Goal: Transaction & Acquisition: Purchase product/service

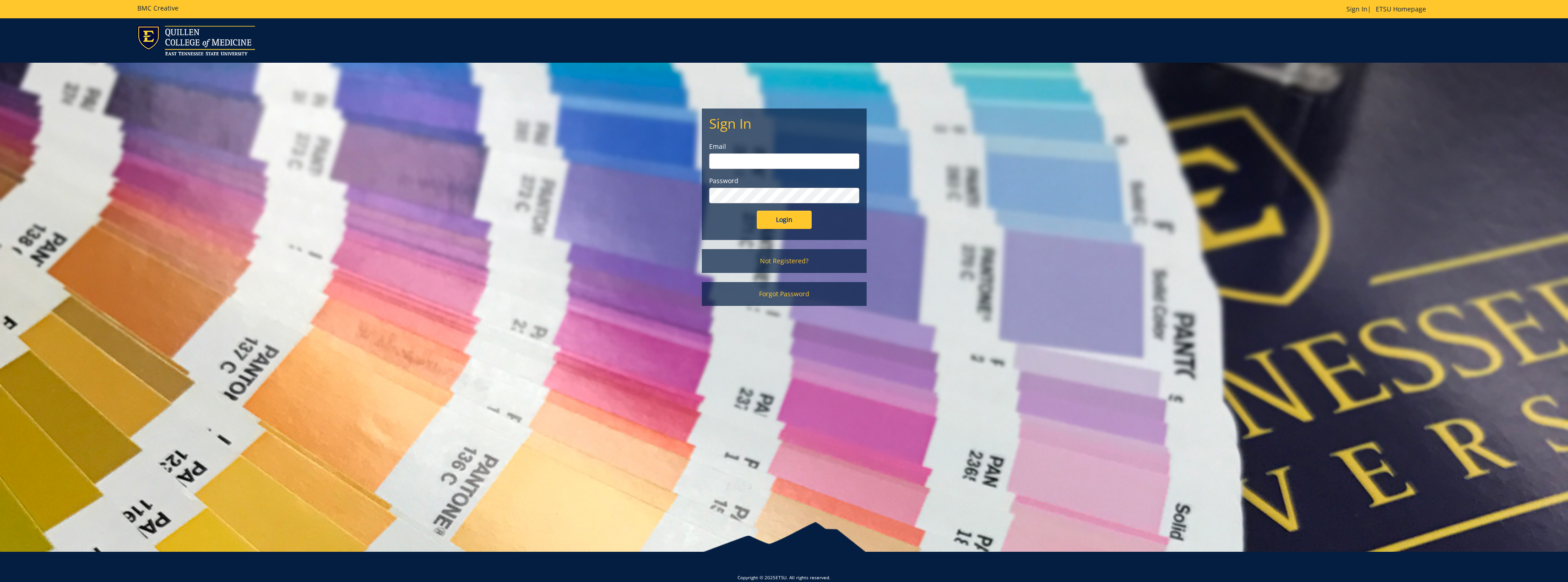
click at [757, 159] on input "email" at bounding box center [784, 161] width 150 height 15
type input "bowlinga@etsu.edu"
click at [768, 224] on input "Login" at bounding box center [784, 219] width 55 height 18
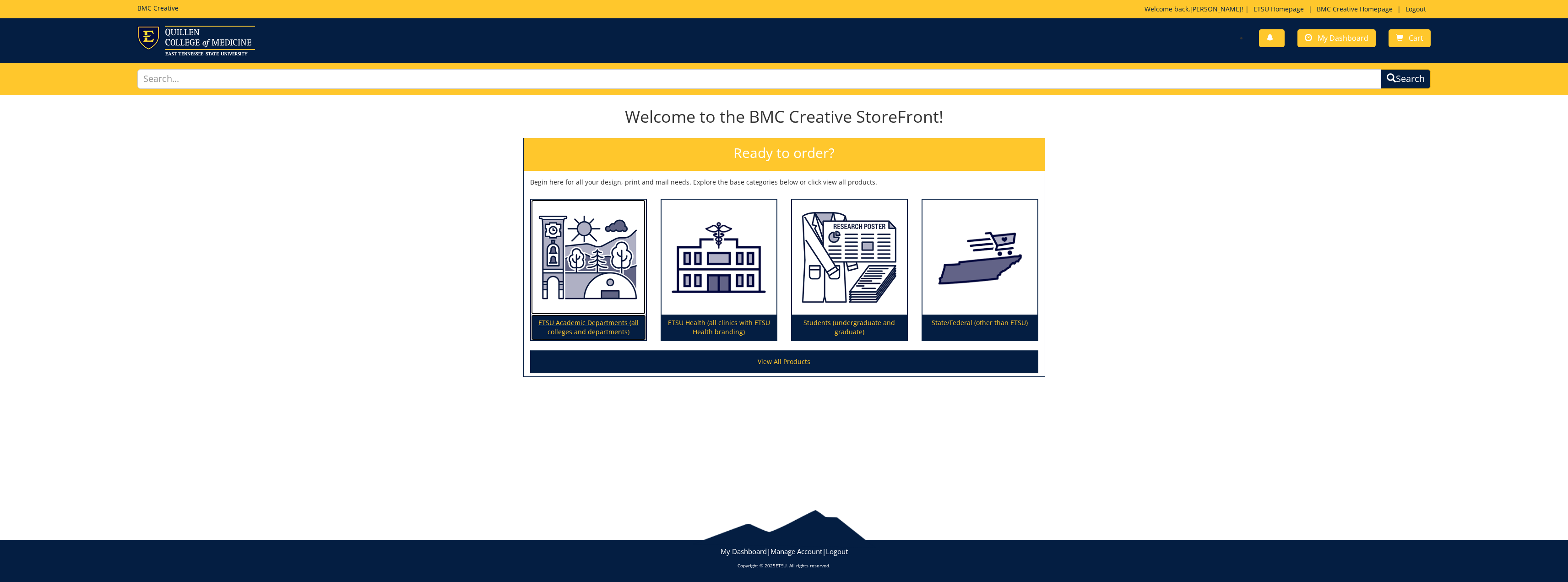
click at [572, 317] on p "ETSU Academic Departments (all colleges and departments)" at bounding box center [589, 327] width 115 height 26
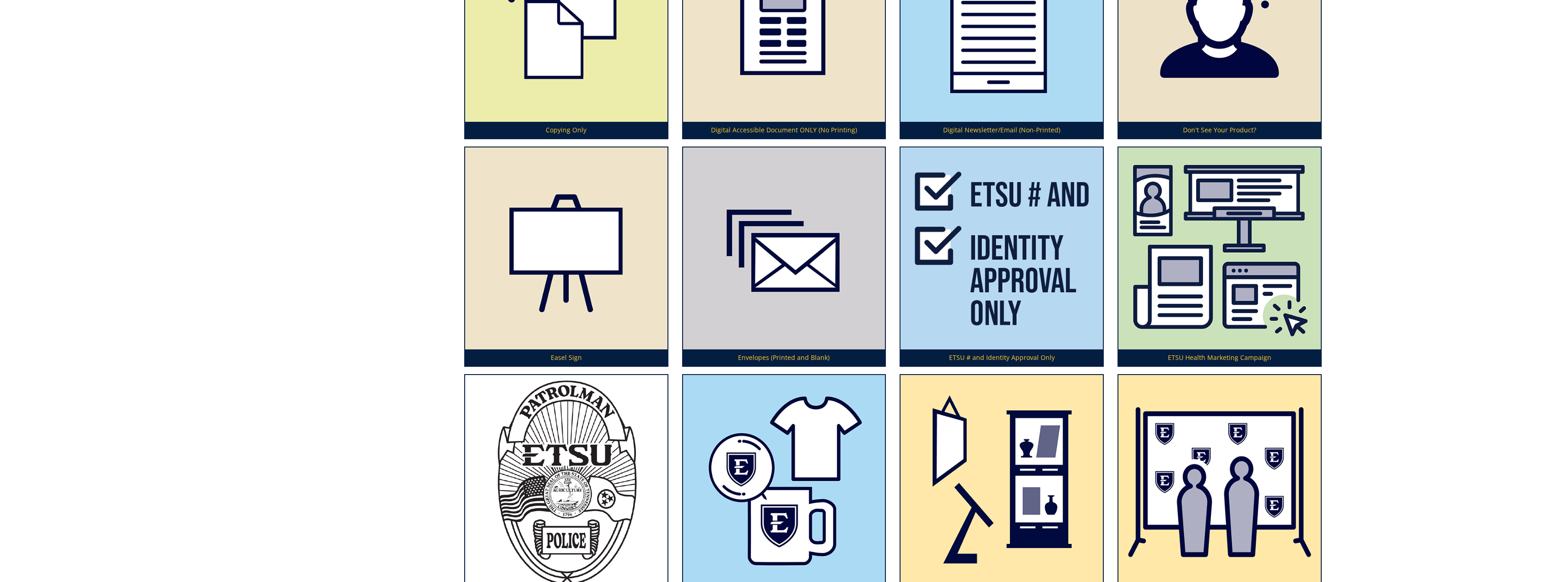
scroll to position [1419, 0]
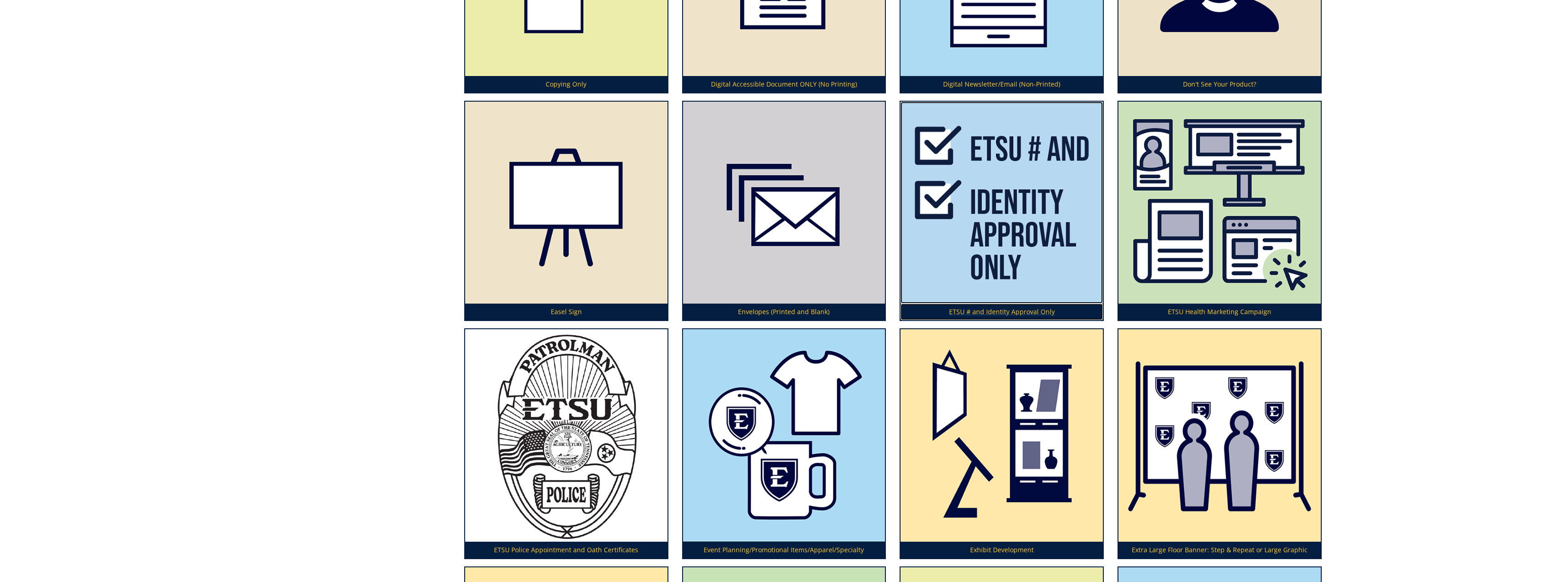
click at [1020, 311] on p "ETSU # and Identity Approval Only" at bounding box center [1001, 311] width 202 height 17
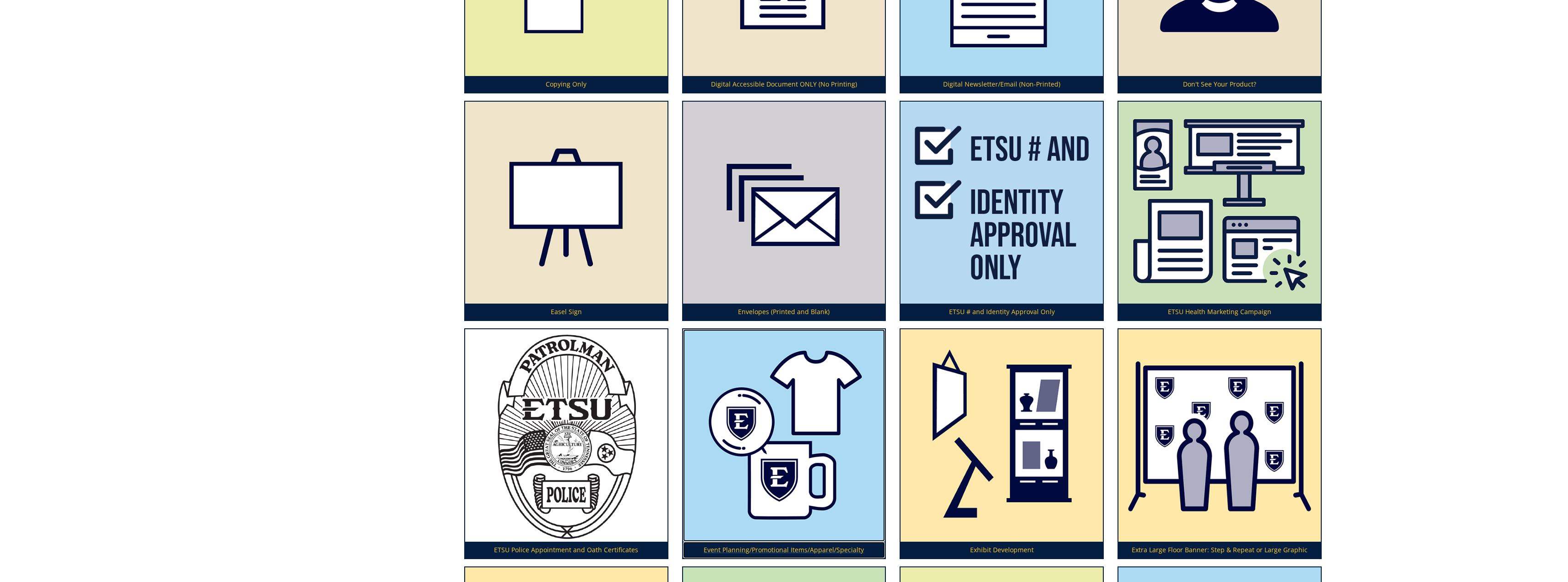
click at [813, 542] on p "Event Planning/Promotional Items/Apparel/Specialty" at bounding box center [784, 550] width 202 height 17
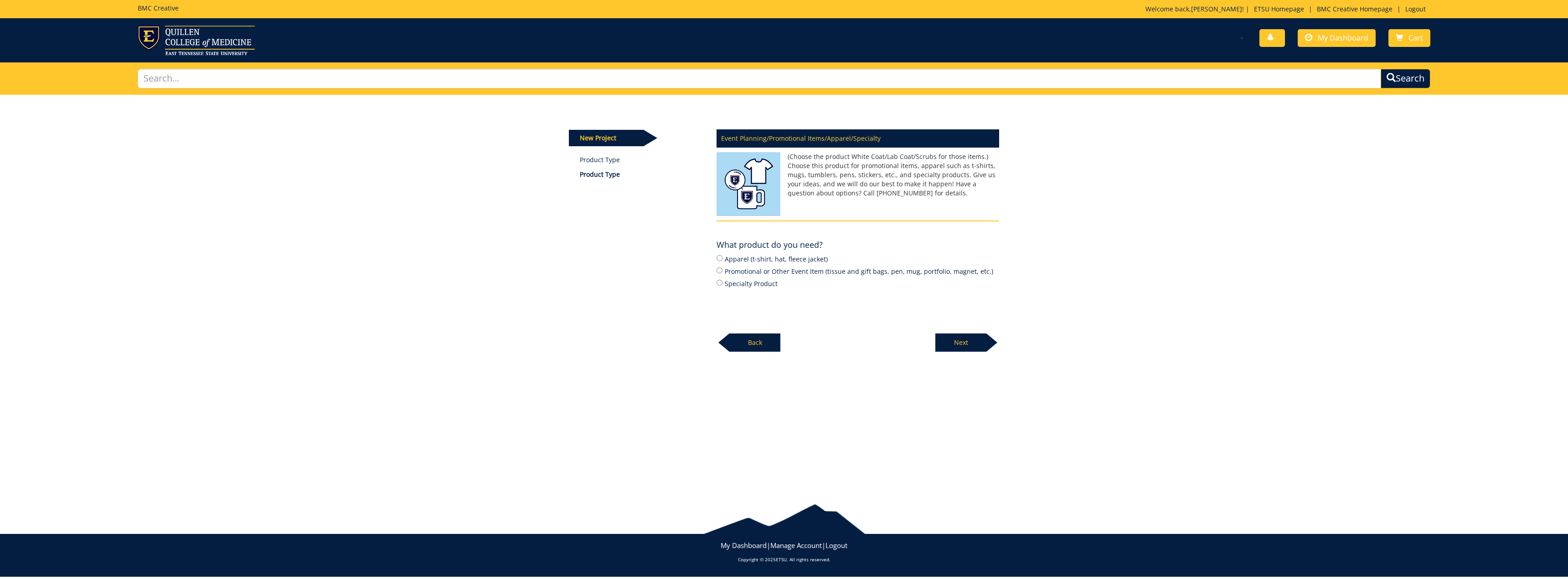
click at [719, 266] on label "Promotional or Other Event Item (tissue and gift bags, pen, mug, portfolio, mag…" at bounding box center [858, 271] width 282 height 10
click at [719, 268] on input "Promotional or Other Event Item (tissue and gift bags, pen, mug, portfolio, mag…" at bounding box center [719, 271] width 6 height 6
radio input "true"
click at [965, 336] on p "Next" at bounding box center [961, 342] width 51 height 18
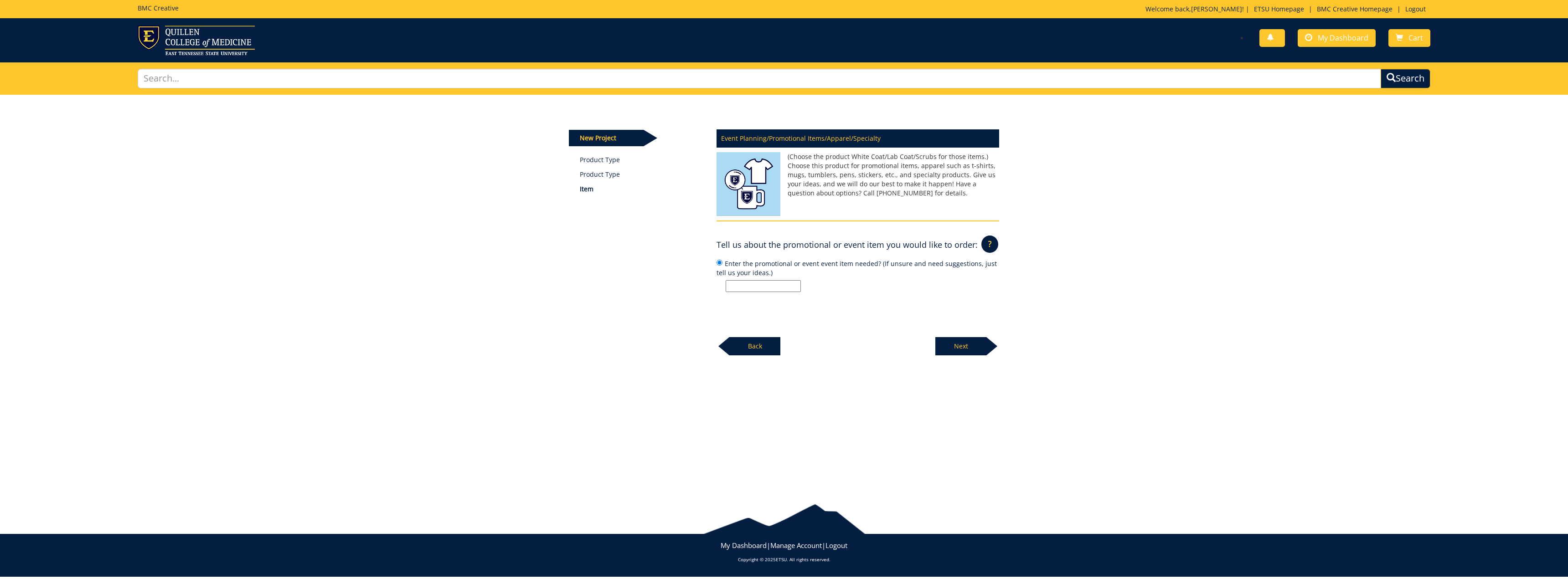
click at [793, 283] on input "Enter the promotional or event event item needed? (If unsure and need suggestio…" at bounding box center [763, 286] width 75 height 12
type input "S"
type input "p"
type input "pins"
click at [943, 337] on p "Next" at bounding box center [961, 346] width 51 height 18
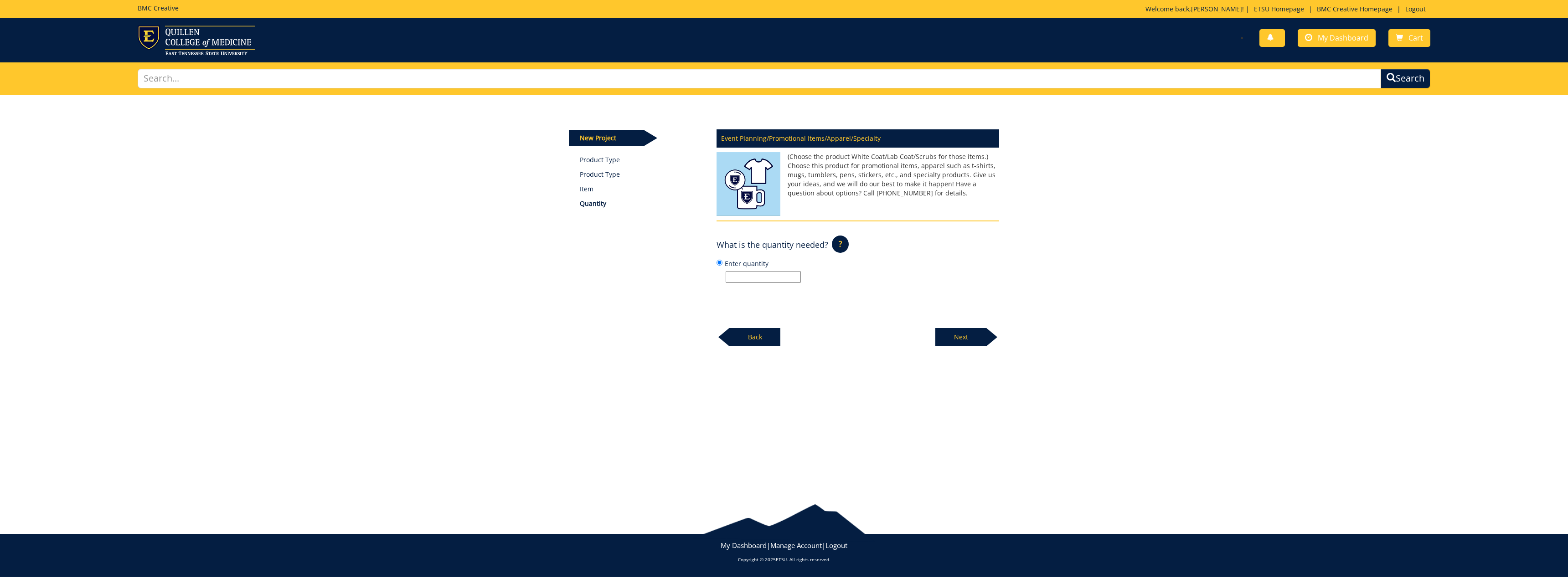
click at [769, 276] on input "Enter quantity" at bounding box center [763, 277] width 75 height 12
type input "100"
click at [963, 335] on p "Next" at bounding box center [961, 337] width 51 height 18
click at [747, 275] on input "Enter event information (name, date, time, location)" at bounding box center [763, 277] width 75 height 12
type input "No"
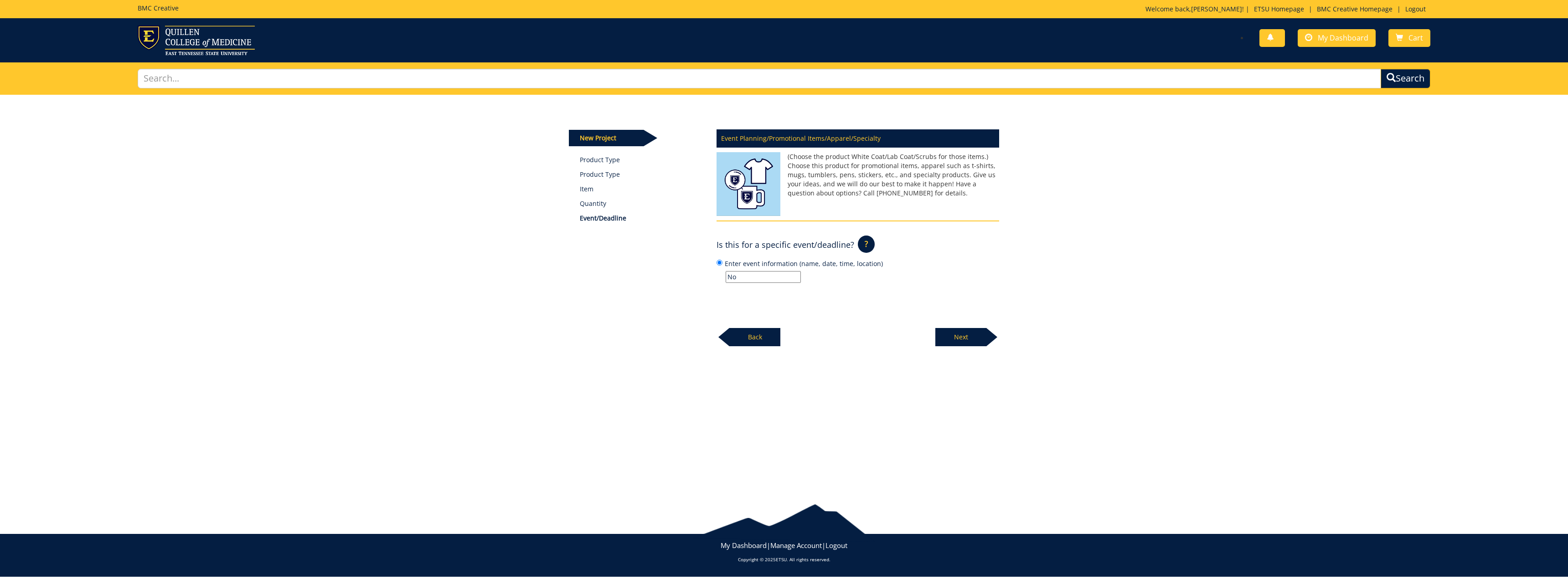
click at [975, 333] on p "Next" at bounding box center [961, 337] width 51 height 18
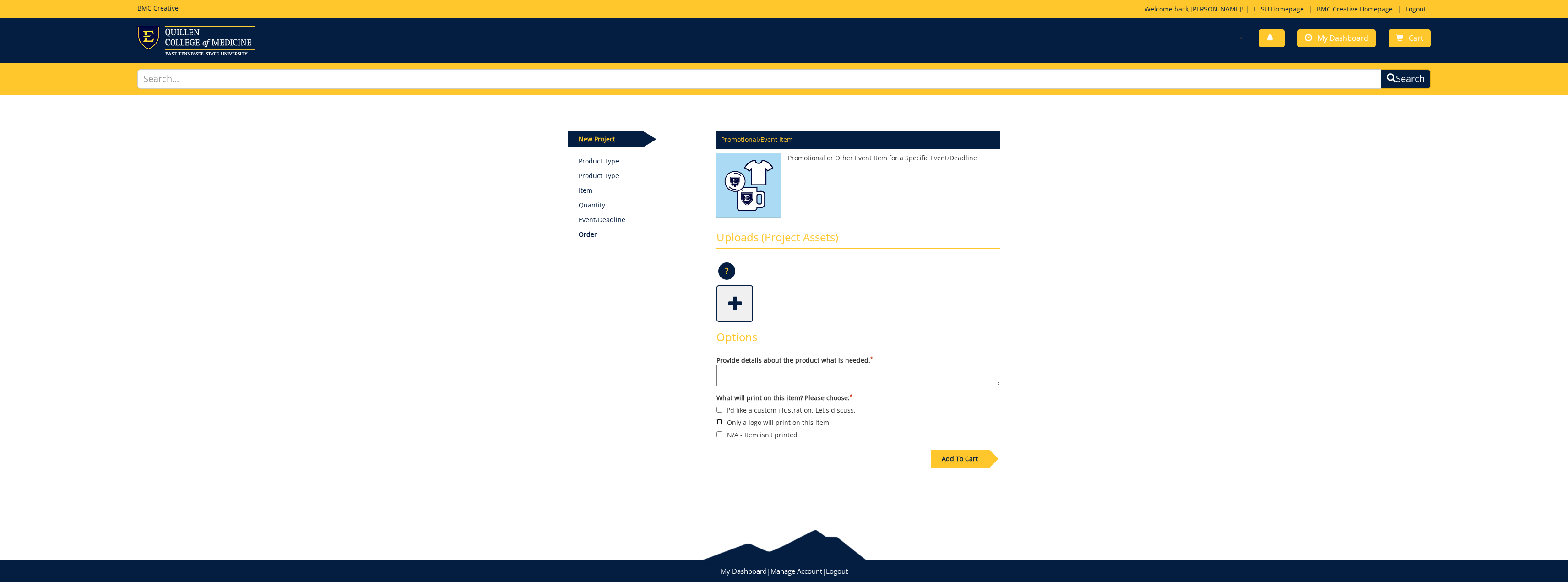
click at [721, 420] on input "Only a logo will print on this item." at bounding box center [720, 422] width 6 height 6
click at [735, 302] on span at bounding box center [735, 303] width 37 height 32
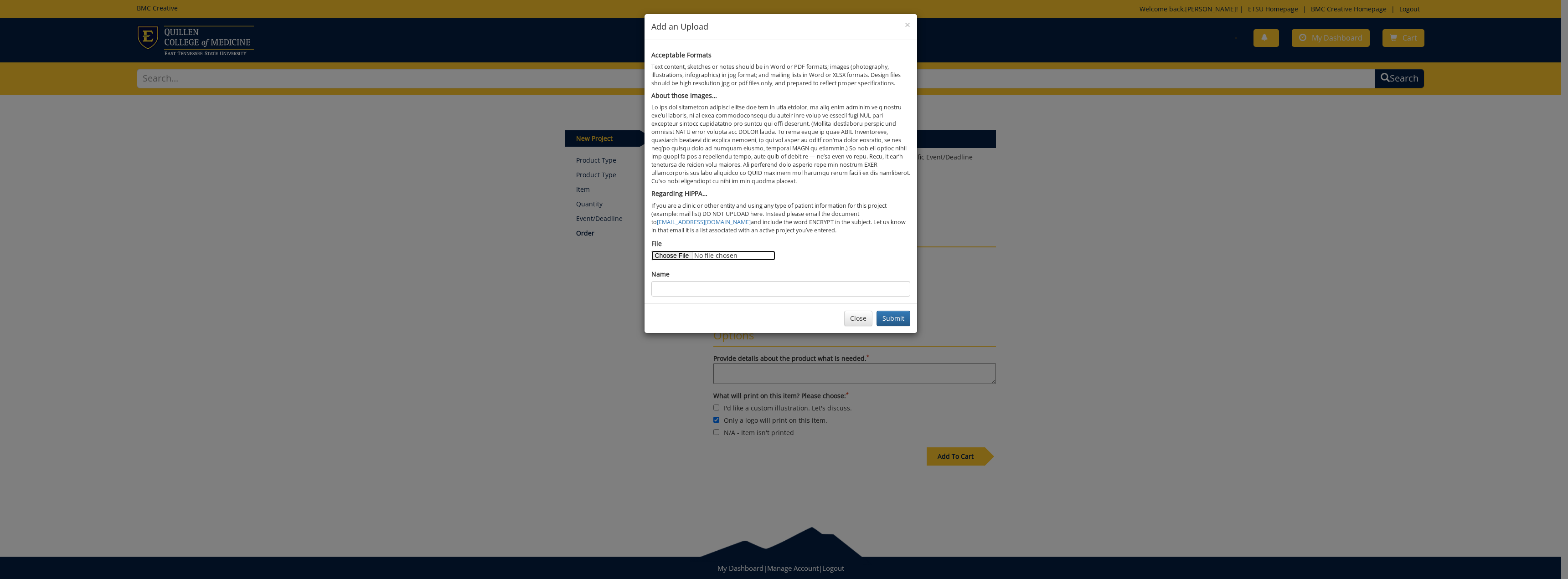
click at [687, 254] on input "File" at bounding box center [713, 255] width 124 height 10
click at [846, 318] on button "Close" at bounding box center [858, 318] width 28 height 15
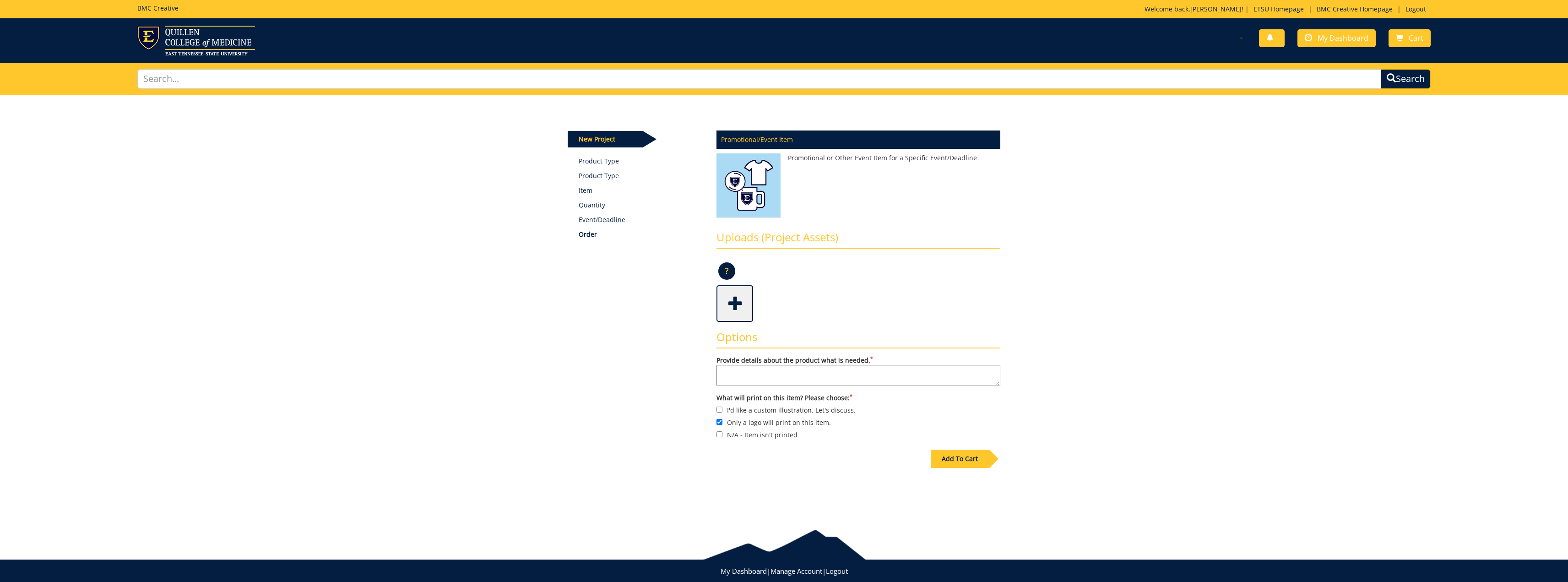
click at [723, 420] on label "Only a logo will print on this item." at bounding box center [858, 422] width 284 height 10
click at [723, 420] on input "Only a logo will print on this item." at bounding box center [720, 422] width 6 height 6
checkbox input "false"
click at [1315, 40] on link "My Dashboard" at bounding box center [1336, 38] width 78 height 18
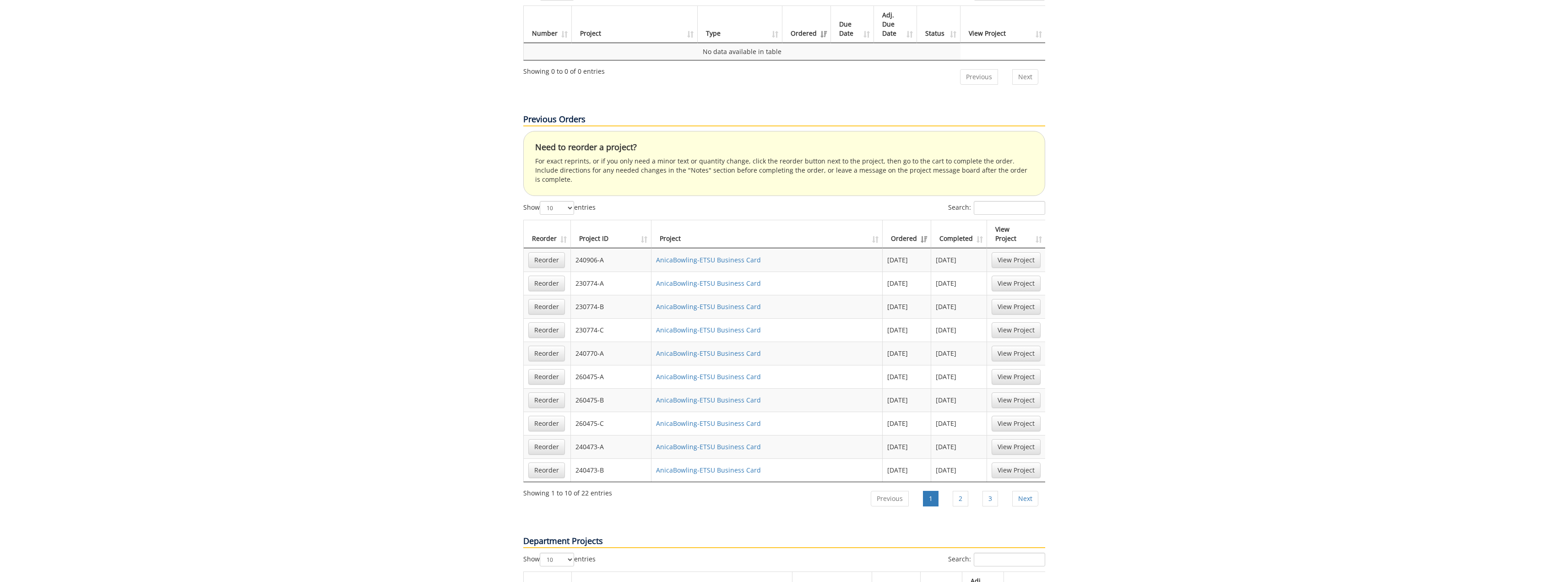
scroll to position [550, 0]
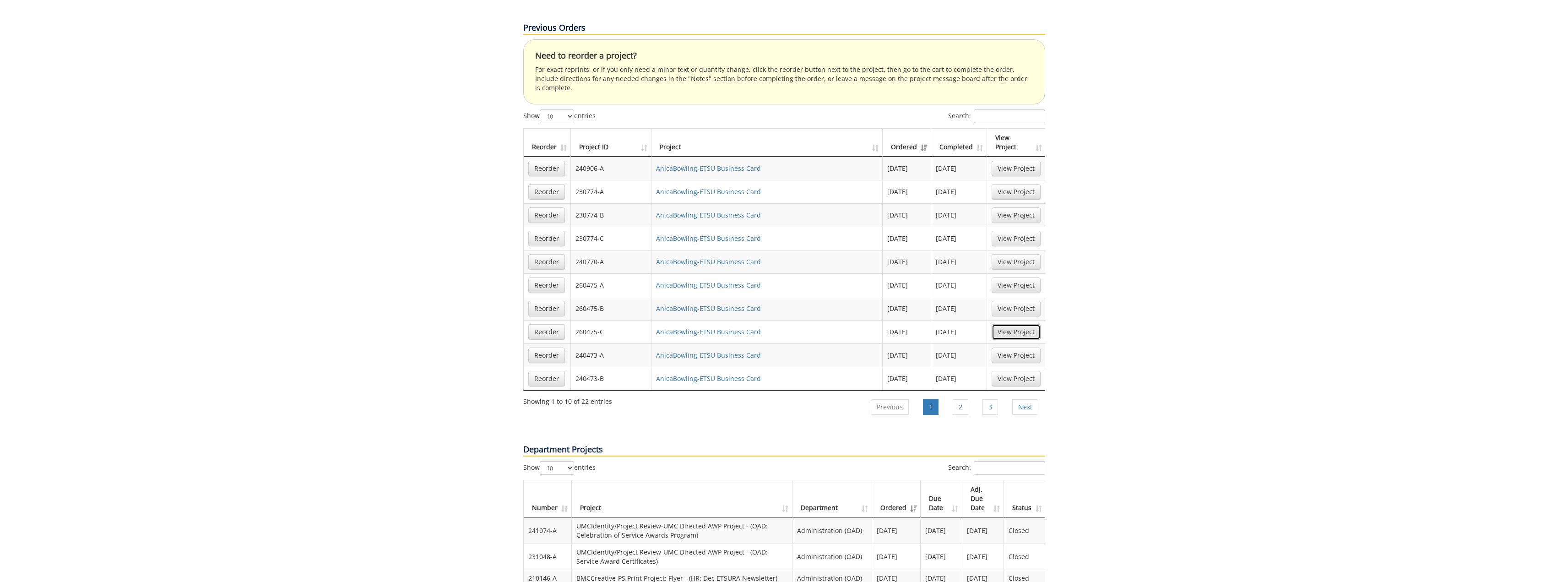
click at [1028, 324] on link "View Project" at bounding box center [1016, 331] width 49 height 15
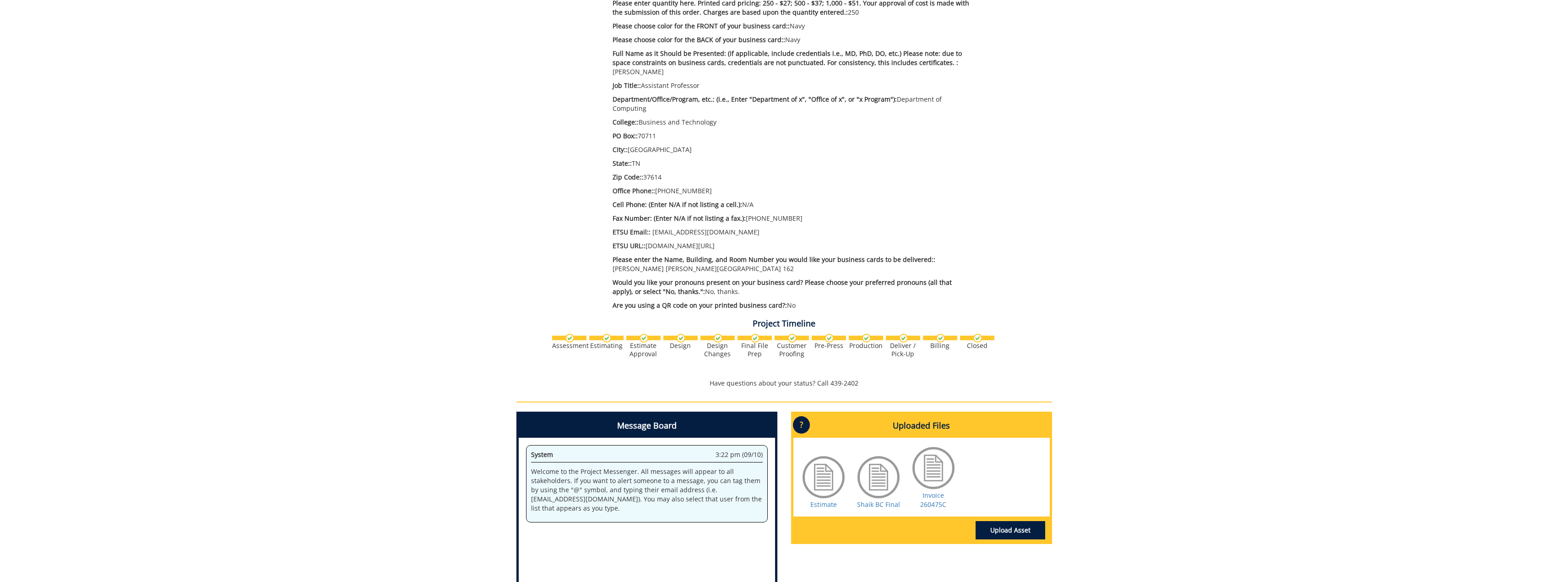
scroll to position [364, 0]
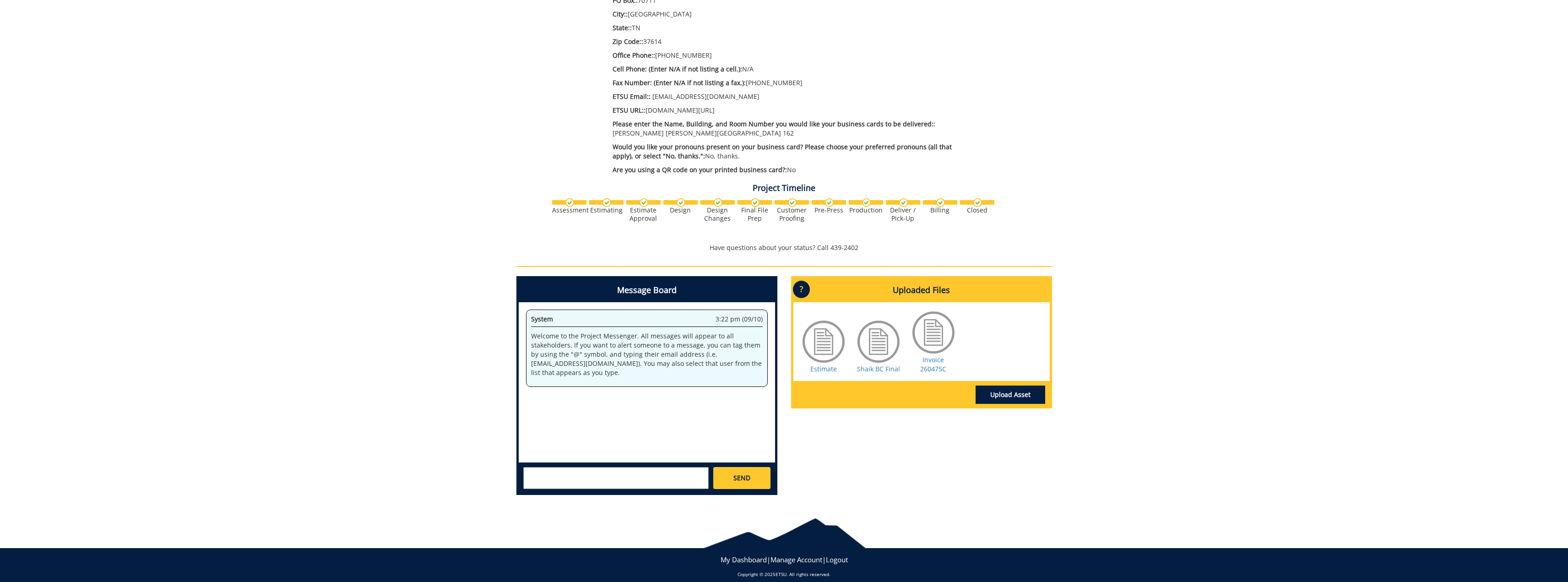
click at [579, 467] on textarea at bounding box center [616, 478] width 185 height 22
type textarea "V"
type textarea "@"
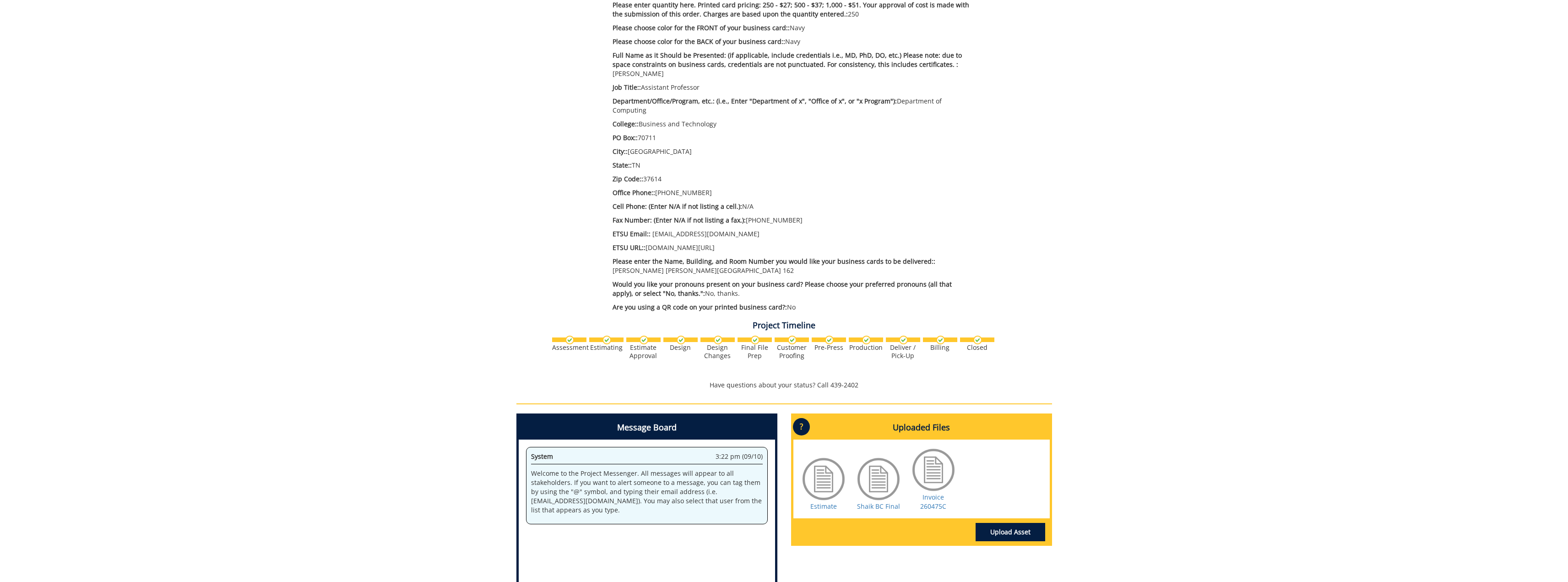
scroll to position [0, 0]
